Goal: Task Accomplishment & Management: Use online tool/utility

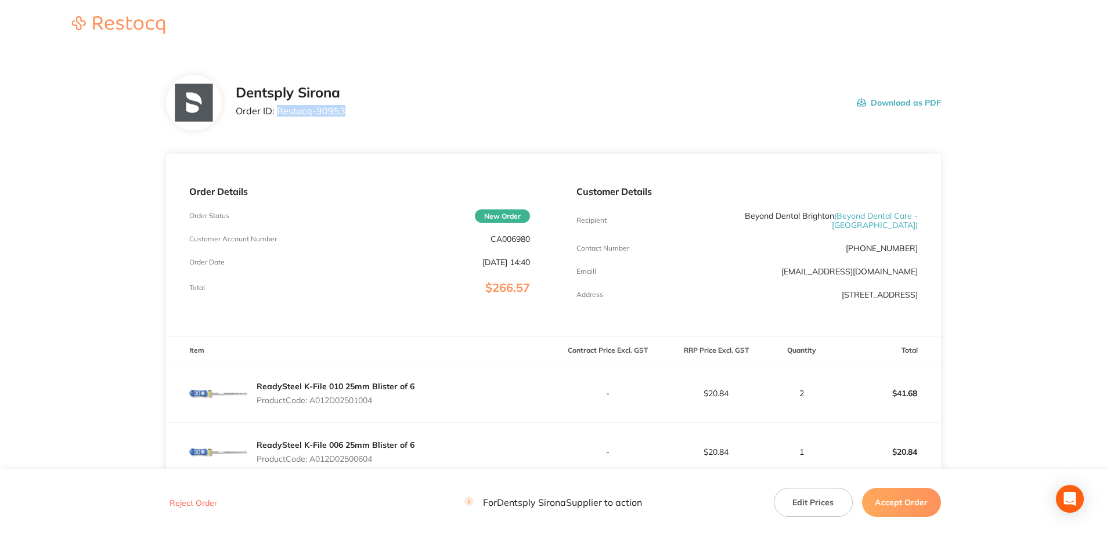
drag, startPoint x: 342, startPoint y: 110, endPoint x: 279, endPoint y: 118, distance: 63.1
click at [279, 118] on div "Dentsply Sirona Order ID: Restocq- 90953" at bounding box center [291, 103] width 110 height 36
copy p "Restocq- 90953"
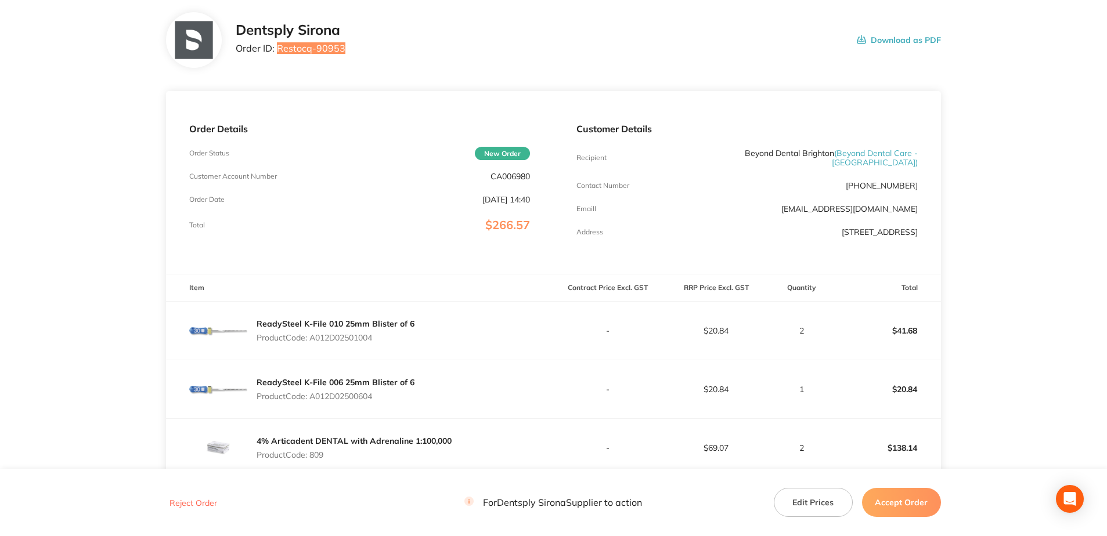
scroll to position [232, 0]
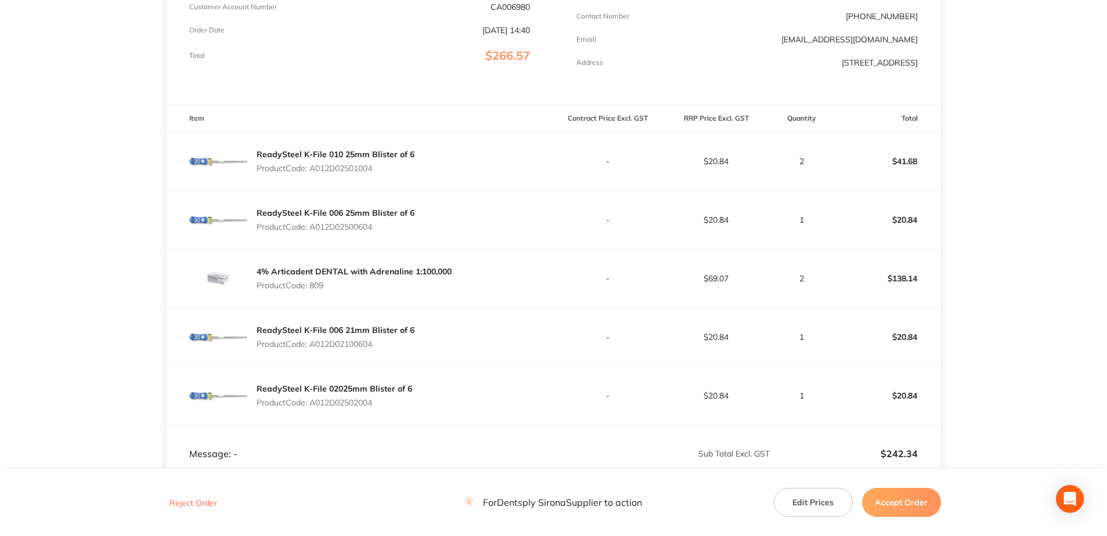
drag, startPoint x: 381, startPoint y: 165, endPoint x: 313, endPoint y: 168, distance: 68.0
click at [313, 168] on div "ReadySteel K-File 010 25mm Blister of 6 Product Code: A012D02501004" at bounding box center [336, 161] width 158 height 33
copy p "A012D02501004"
drag, startPoint x: 378, startPoint y: 226, endPoint x: 311, endPoint y: 227, distance: 67.3
click at [311, 227] on div "ReadySteel K-File 006 25mm Blister of 6 Product Code: A012D02500604" at bounding box center [336, 220] width 158 height 33
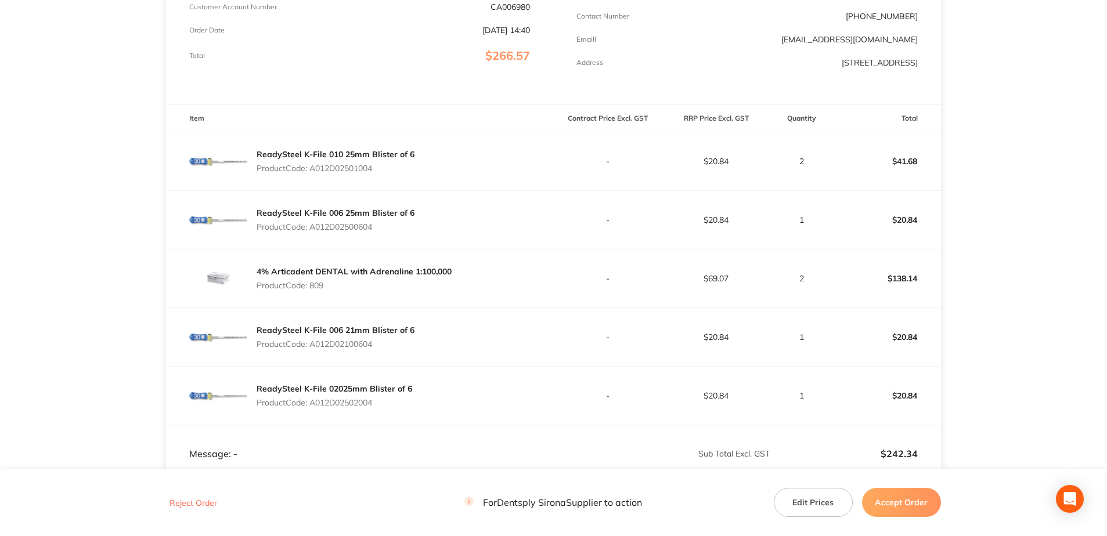
copy p "A012D02500604"
drag, startPoint x: 382, startPoint y: 341, endPoint x: 313, endPoint y: 345, distance: 68.6
click at [313, 345] on div "ReadySteel K-File 006 21mm Blister of 6 Product Code: A012D02100604" at bounding box center [336, 337] width 158 height 33
copy p "A012D02100604"
drag, startPoint x: 368, startPoint y: 403, endPoint x: 313, endPoint y: 409, distance: 55.4
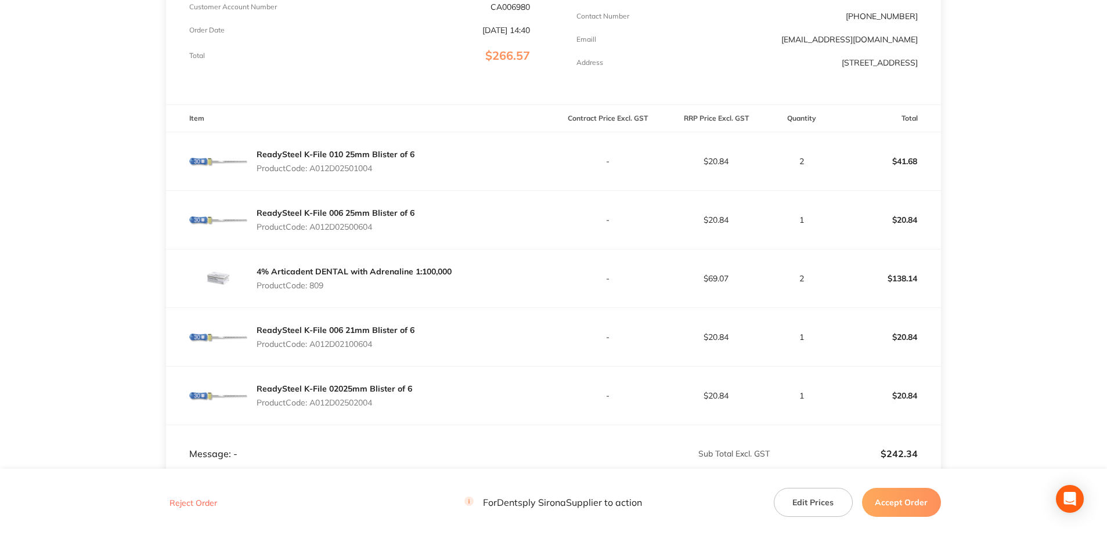
click at [313, 409] on div "ReadySteel K-File 02025mm Blister of 6 Product Code: A012D02502004" at bounding box center [359, 396] width 387 height 58
copy p "A012D02502004"
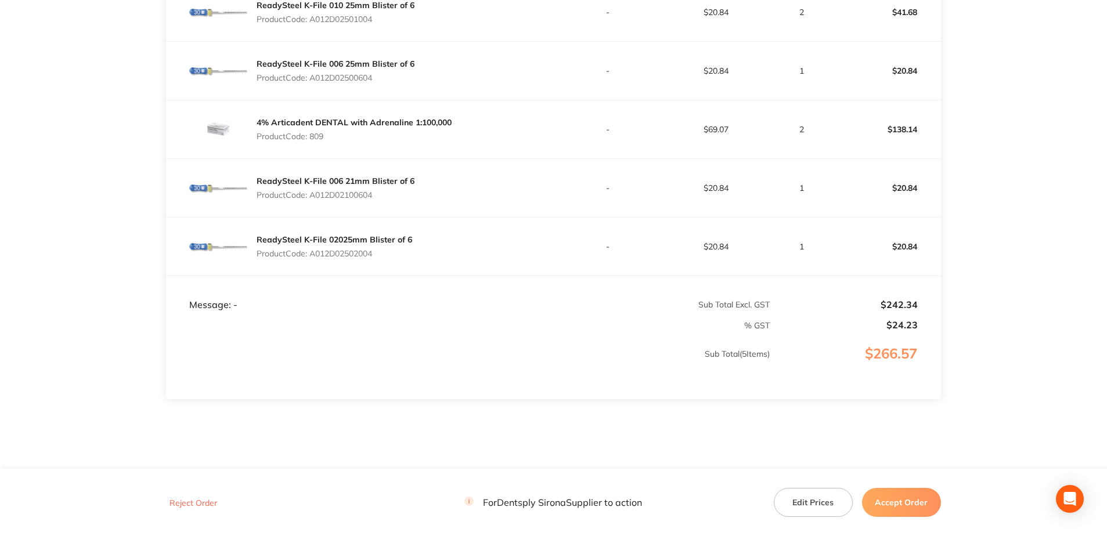
scroll to position [399, 0]
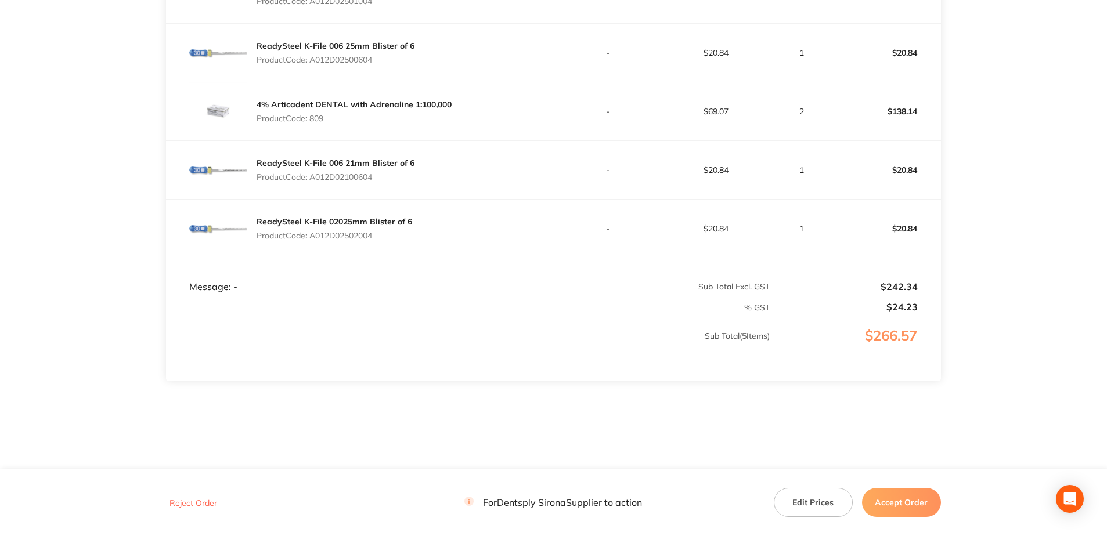
click at [547, 504] on button "Accept Order" at bounding box center [901, 502] width 79 height 29
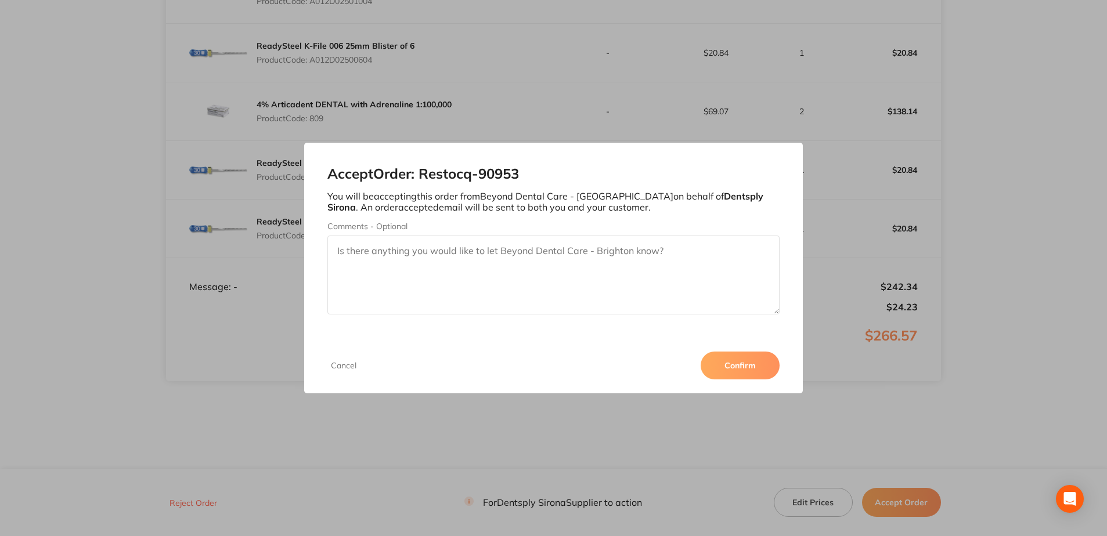
click at [547, 368] on button "Confirm" at bounding box center [740, 366] width 79 height 28
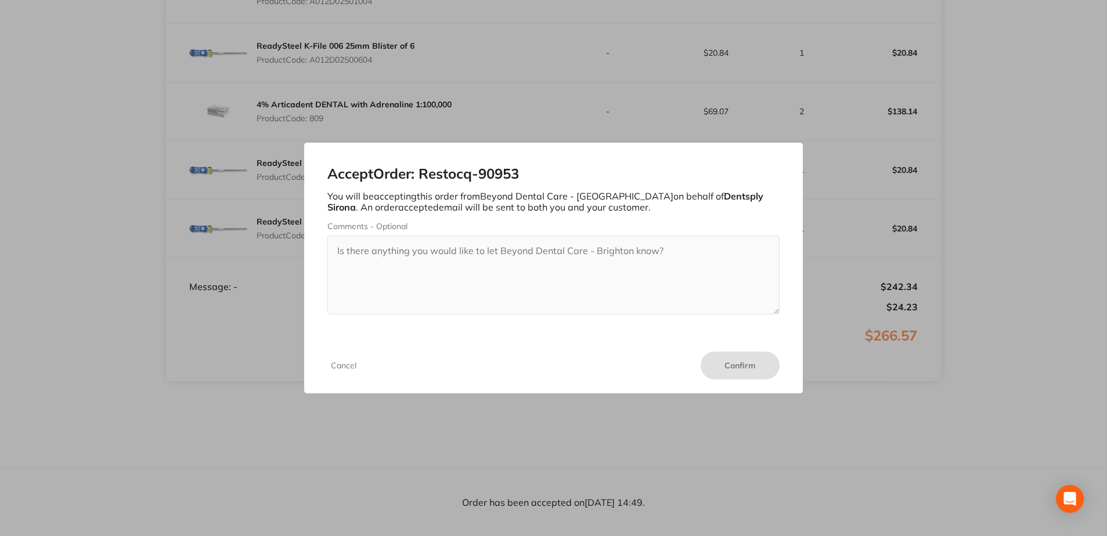
scroll to position [399, 0]
